Goal: Information Seeking & Learning: Learn about a topic

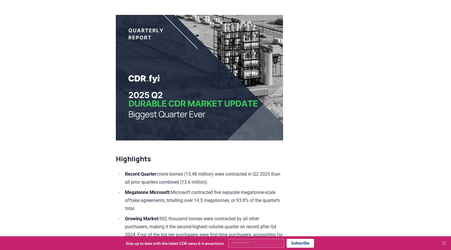
scroll to position [143, 0]
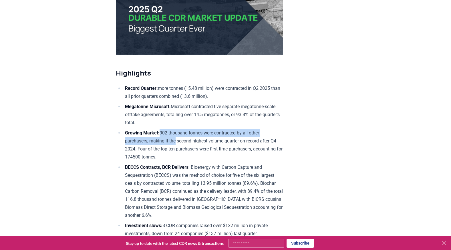
drag, startPoint x: 163, startPoint y: 132, endPoint x: 177, endPoint y: 137, distance: 15.0
click at [177, 137] on li "Growing Market: 902 thousand tonnes were contracted by all other purchasers, ma…" at bounding box center [203, 145] width 160 height 32
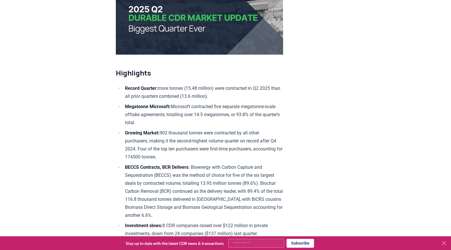
drag, startPoint x: 177, startPoint y: 137, endPoint x: 142, endPoint y: 157, distance: 39.9
click at [142, 157] on li "Growing Market: 902 thousand tonnes were contracted by all other purchasers, ma…" at bounding box center [203, 145] width 160 height 32
drag, startPoint x: 127, startPoint y: 140, endPoint x: 133, endPoint y: 143, distance: 6.7
click at [133, 143] on li "Growing Market: 902 thousand tonnes were contracted by all other purchasers, ma…" at bounding box center [203, 145] width 160 height 32
drag, startPoint x: 133, startPoint y: 143, endPoint x: 98, endPoint y: 149, distance: 35.6
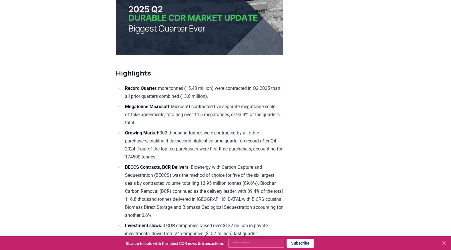
drag, startPoint x: 129, startPoint y: 147, endPoint x: 118, endPoint y: 146, distance: 11.0
click at [118, 146] on ul "Record Quarter: more tonnes (15.48 million) were contracted in Q2 2025 than all…" at bounding box center [199, 160] width 167 height 153
drag, startPoint x: 118, startPoint y: 146, endPoint x: 101, endPoint y: 160, distance: 22.3
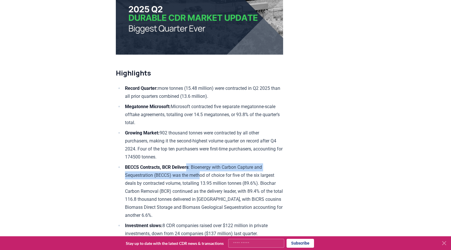
drag, startPoint x: 191, startPoint y: 166, endPoint x: 199, endPoint y: 171, distance: 9.9
click at [199, 171] on li "BECCS Contracts, BCR Delivers : Bioenergy with Carbon Capture and Sequestration…" at bounding box center [203, 191] width 160 height 56
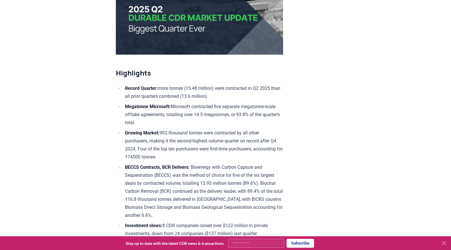
click at [130, 179] on li "BECCS Contracts, BCR Delivers : Bioenergy with Carbon Capture and Sequestration…" at bounding box center [203, 191] width 160 height 56
click at [232, 201] on li "BECCS Contracts, BCR Delivers : Bioenergy with Carbon Capture and Sequestration…" at bounding box center [203, 191] width 160 height 56
click at [233, 202] on li "BECCS Contracts, BCR Delivers : Bioenergy with Carbon Capture and Sequestration…" at bounding box center [203, 191] width 160 height 56
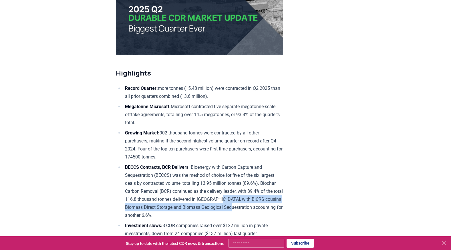
drag, startPoint x: 231, startPoint y: 197, endPoint x: 246, endPoint y: 202, distance: 15.6
click at [246, 202] on li "BECCS Contracts, BCR Delivers : Bioenergy with Carbon Capture and Sequestration…" at bounding box center [203, 191] width 160 height 56
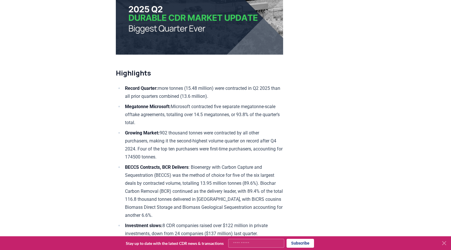
click at [167, 212] on li "BECCS Contracts, BCR Delivers : Bioenergy with Carbon Capture and Sequestration…" at bounding box center [203, 191] width 160 height 56
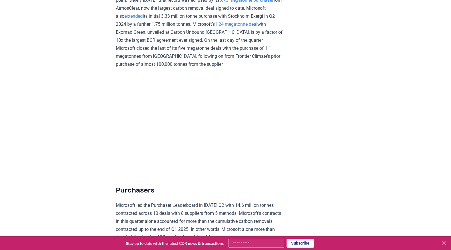
scroll to position [0, 0]
